Goal: Find specific page/section: Find specific page/section

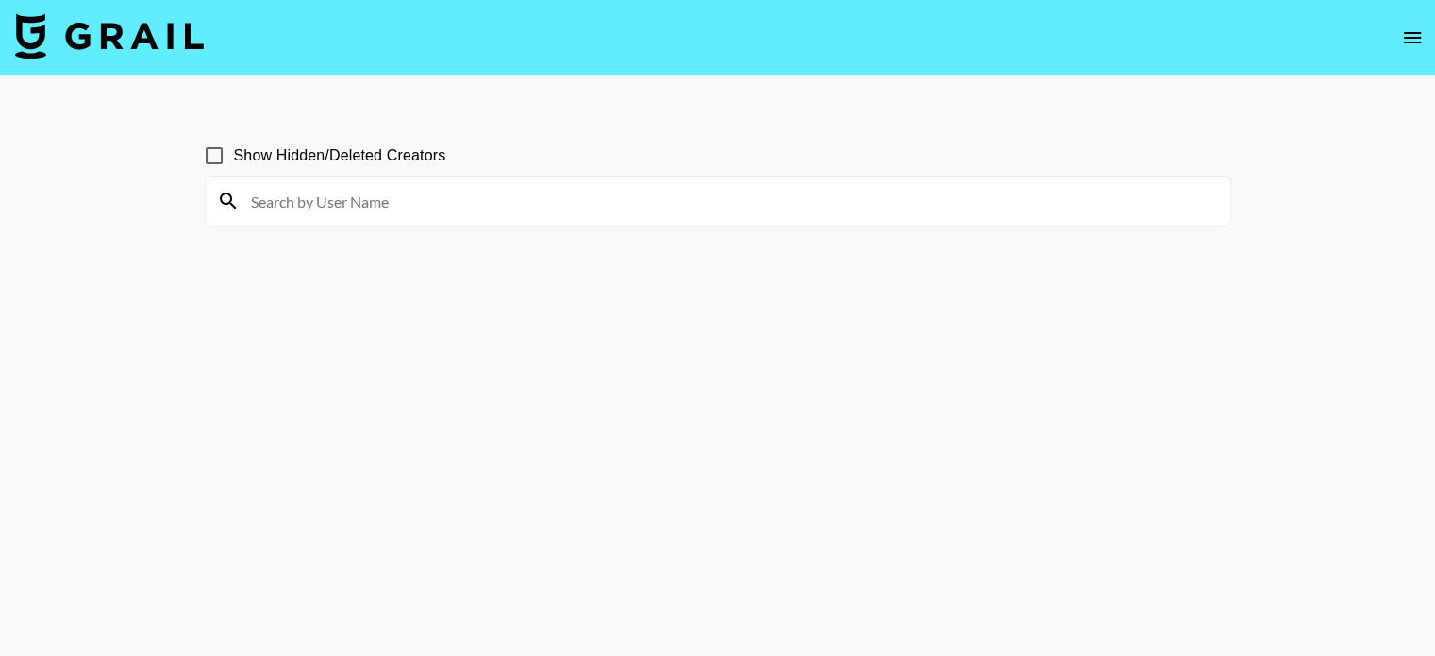
click at [328, 203] on input at bounding box center [729, 201] width 979 height 30
click at [339, 207] on input "melanie..." at bounding box center [729, 201] width 979 height 30
type input "melanie..."
drag, startPoint x: 0, startPoint y: 0, endPoint x: 619, endPoint y: 210, distance: 653.7
click at [619, 210] on input at bounding box center [729, 201] width 979 height 30
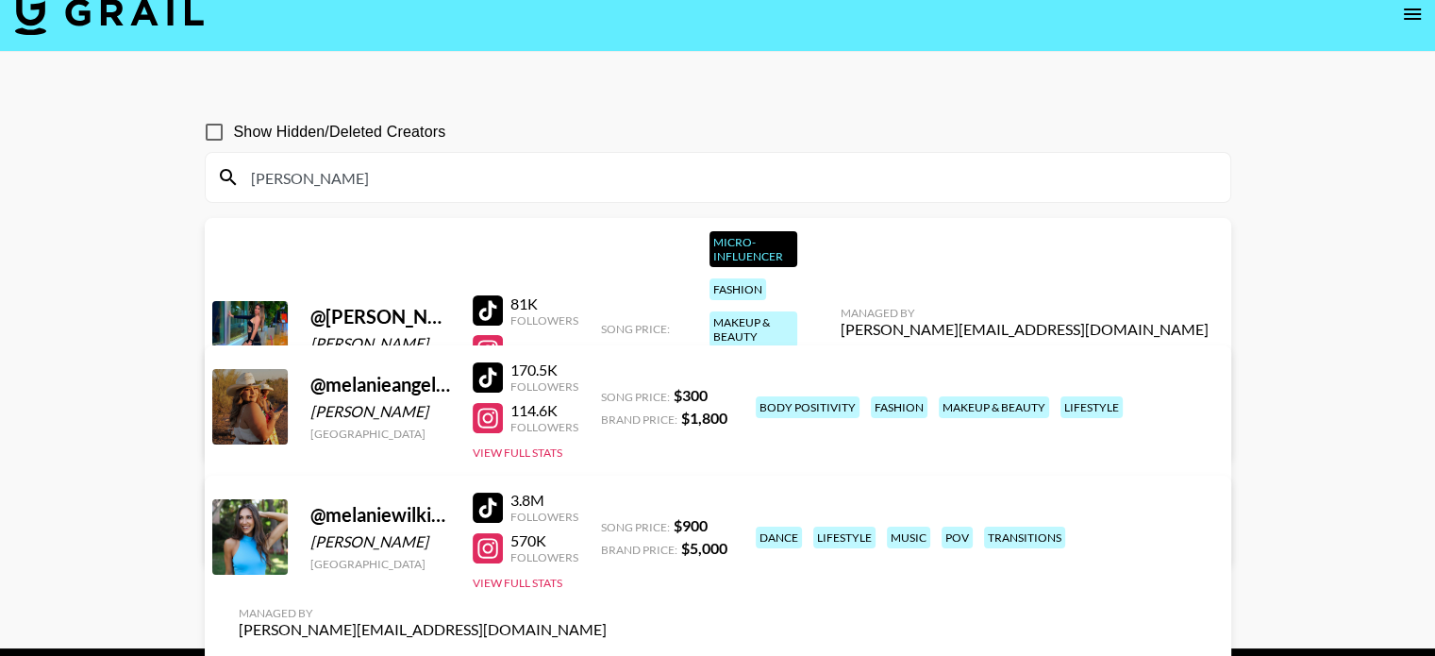
scroll to position [91, 0]
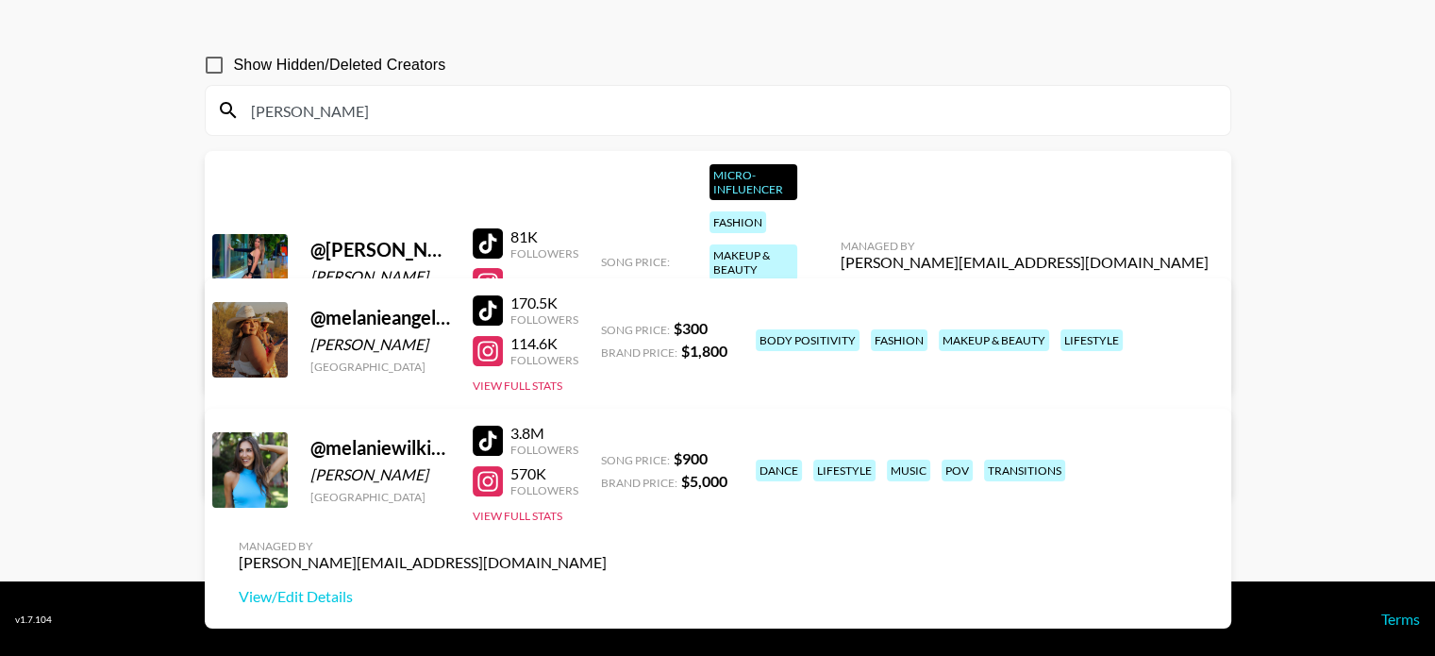
type input "[PERSON_NAME]"
